Goal: Task Accomplishment & Management: Use online tool/utility

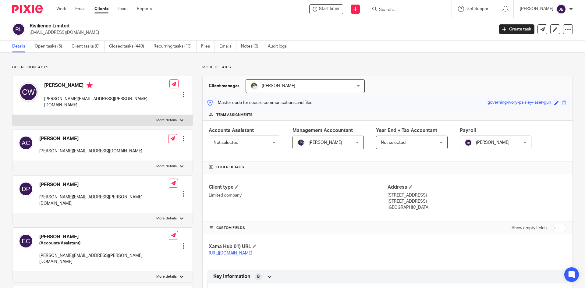
click at [399, 10] on input "Search" at bounding box center [405, 9] width 55 height 5
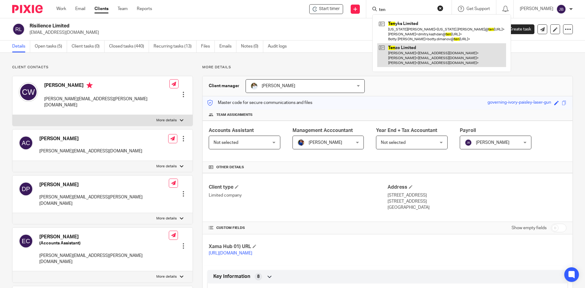
type input "ten"
click at [411, 54] on link at bounding box center [441, 55] width 129 height 24
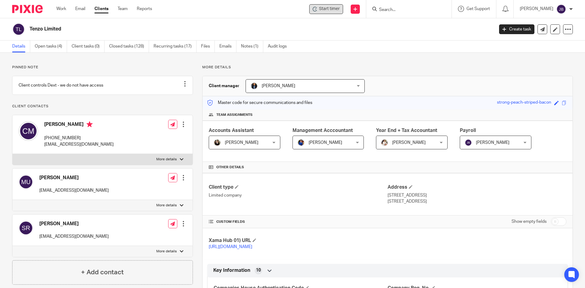
click at [329, 9] on span "Start timer" at bounding box center [329, 9] width 21 height 6
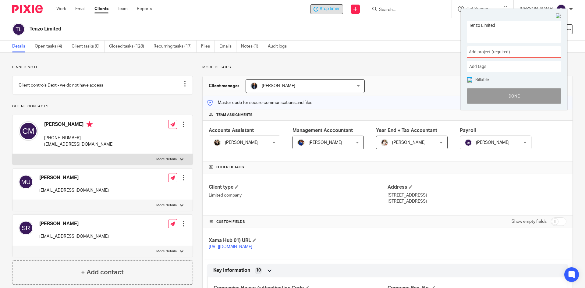
click at [559, 54] on div "Add project (required) :" at bounding box center [514, 52] width 94 height 12
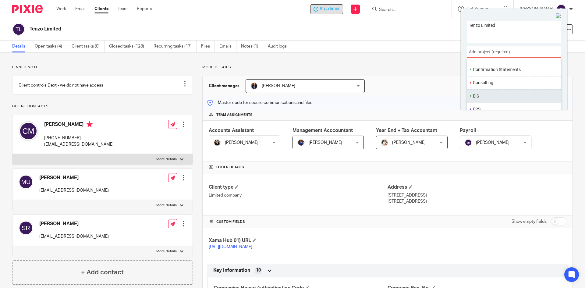
scroll to position [122, 0]
click at [501, 51] on div at bounding box center [514, 52] width 94 height 12
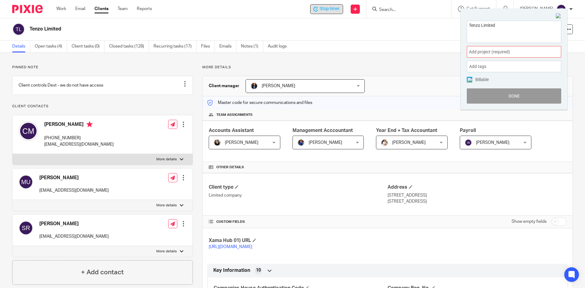
click at [550, 52] on span at bounding box center [554, 52] width 9 height 2
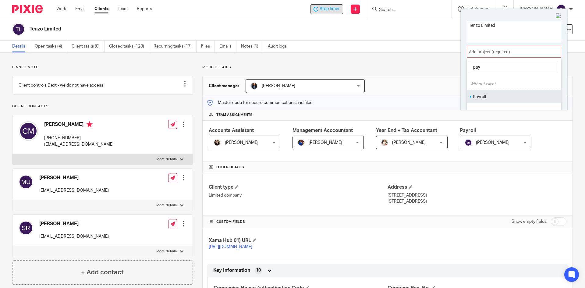
type input "pay"
click at [486, 99] on li "Payroll" at bounding box center [512, 97] width 79 height 6
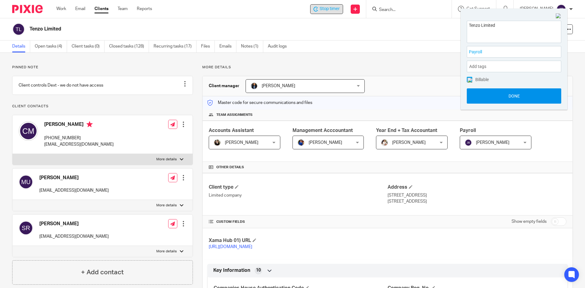
click at [516, 101] on button "Done" at bounding box center [514, 95] width 94 height 15
